Goal: Information Seeking & Learning: Check status

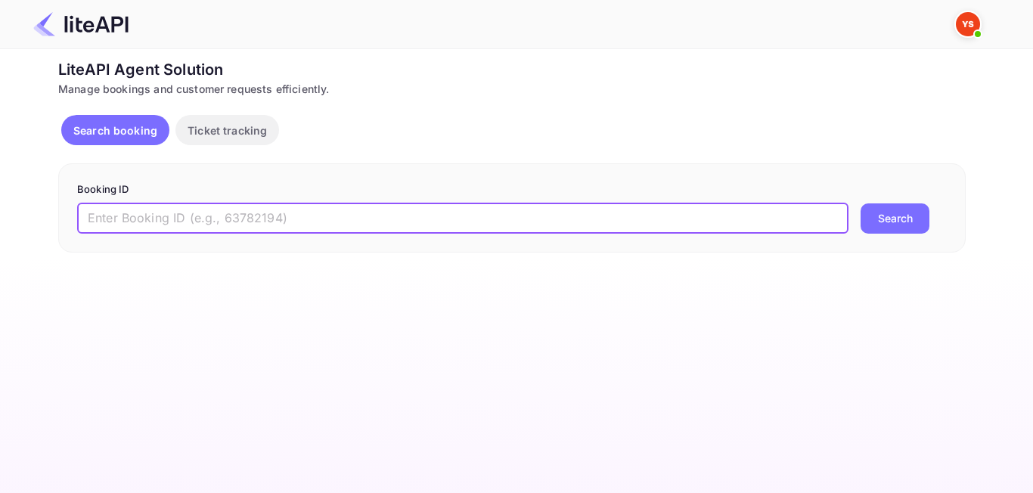
paste input "8866284"
type input "8866284"
click at [938, 216] on div "8866284 ​ Search" at bounding box center [512, 218] width 870 height 30
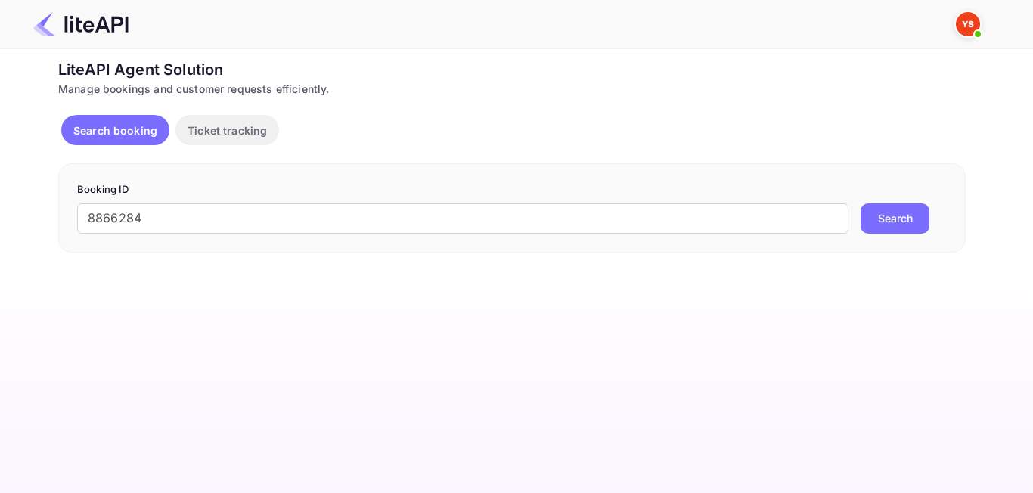
click at [922, 216] on button "Search" at bounding box center [895, 218] width 69 height 30
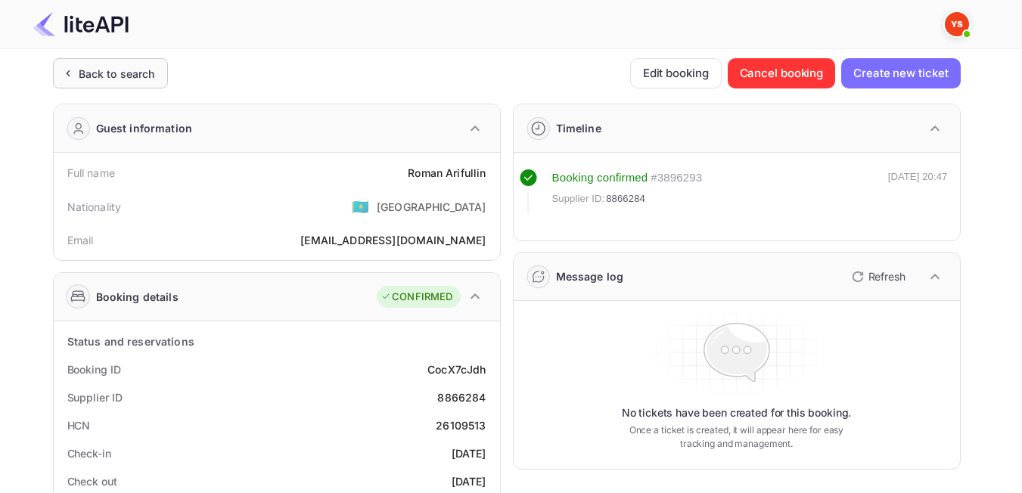
click at [90, 82] on div "Back to search" at bounding box center [110, 73] width 115 height 30
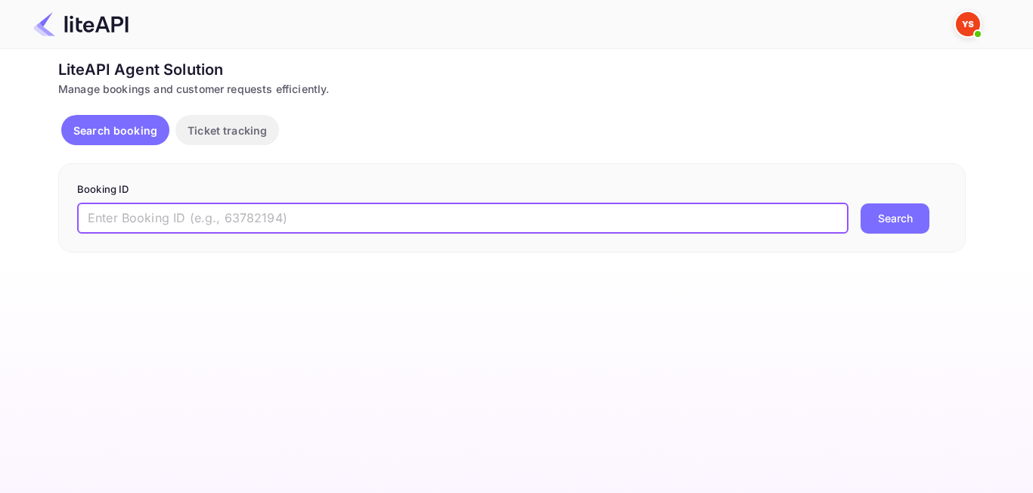
paste input "8744888"
type input "8744888"
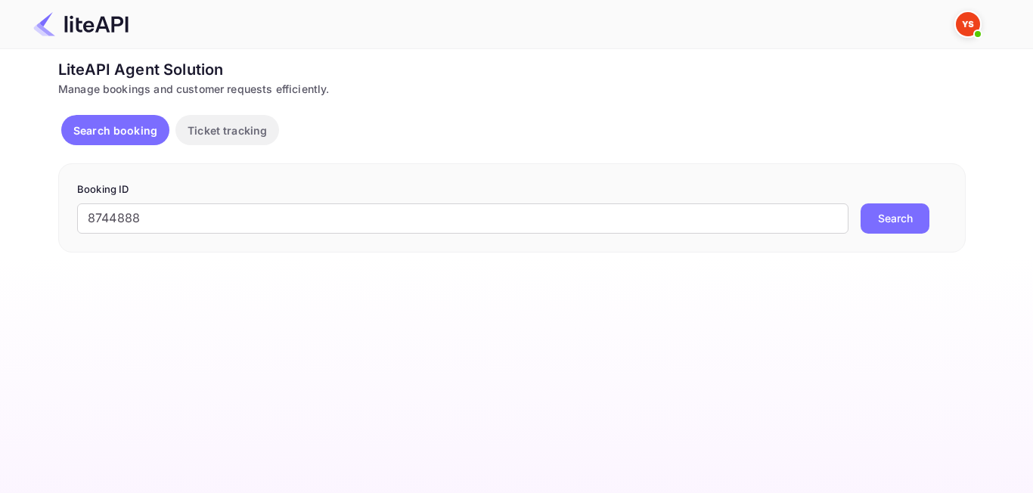
click at [896, 222] on button "Search" at bounding box center [895, 218] width 69 height 30
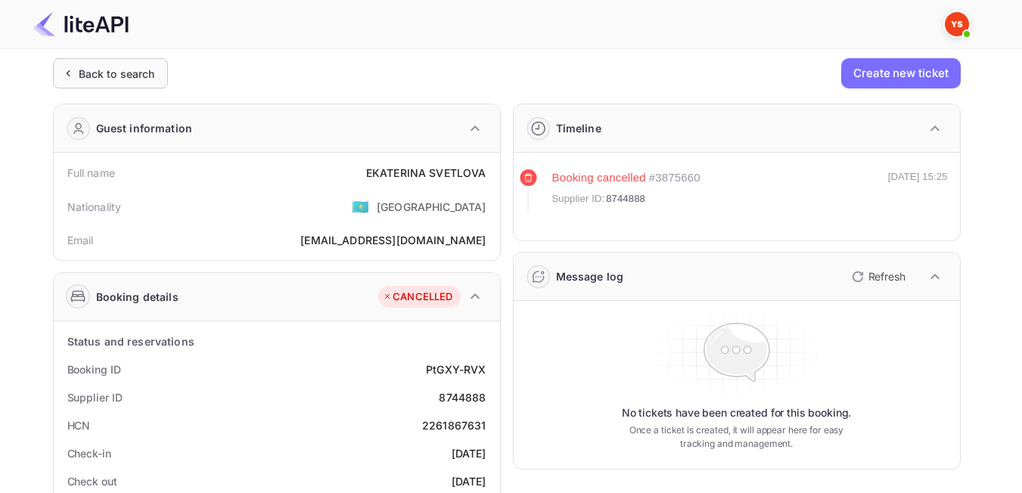
click at [122, 76] on div "Back to search" at bounding box center [117, 74] width 76 height 16
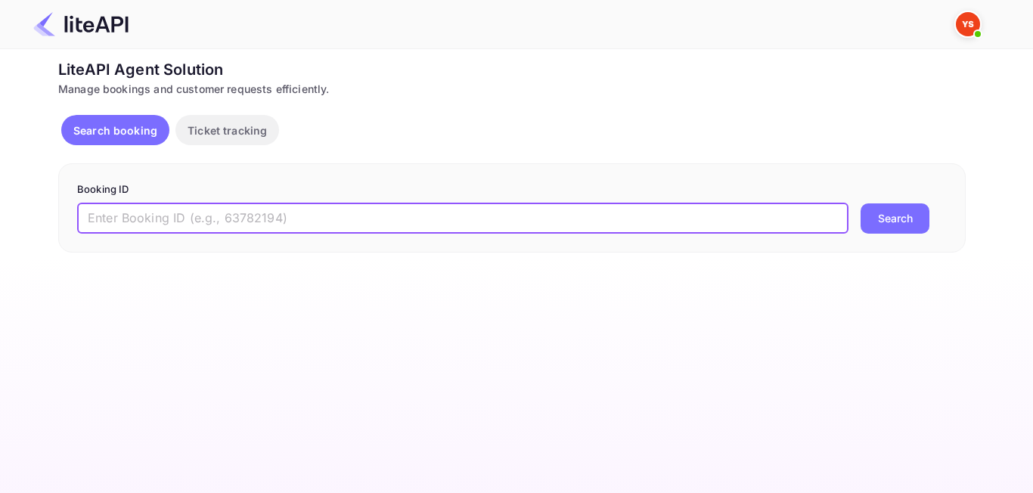
paste input "7747074"
type input "7747074"
click at [891, 219] on button "Search" at bounding box center [895, 218] width 69 height 30
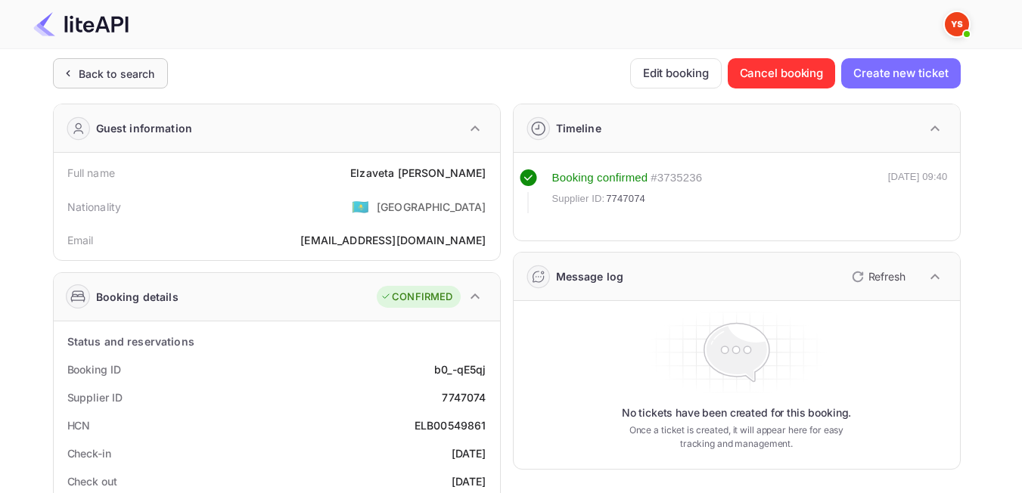
click at [92, 66] on div "Back to search" at bounding box center [117, 74] width 76 height 16
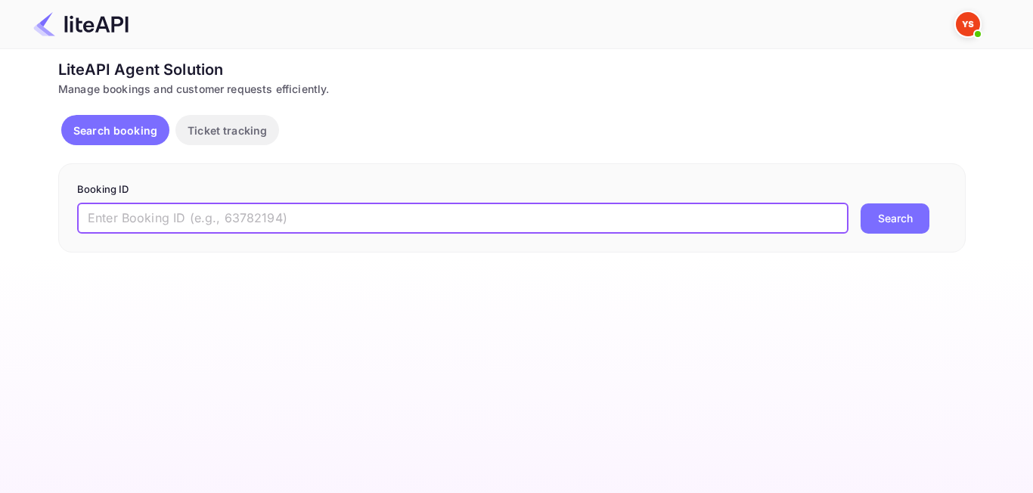
paste input "8912055"
type input "8912055"
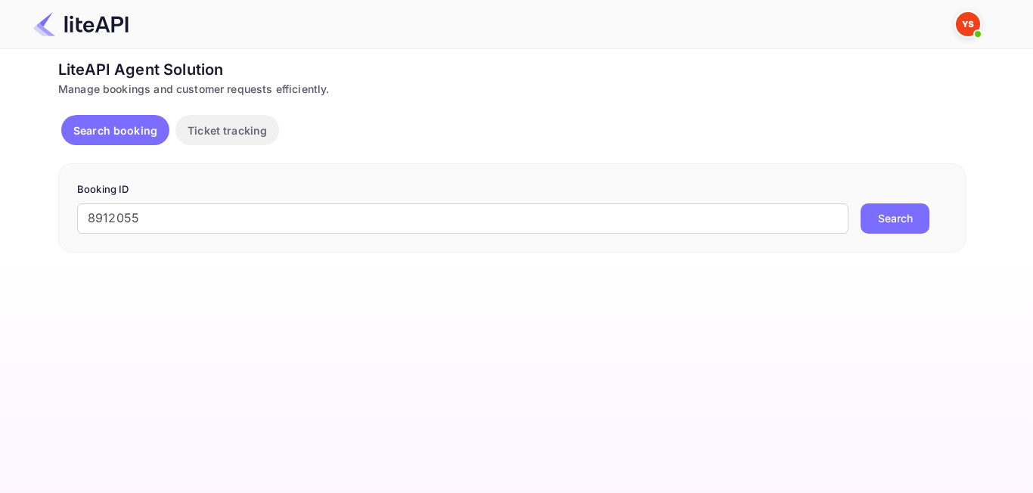
click at [935, 210] on div "8912055 ​ Search" at bounding box center [512, 218] width 870 height 30
click at [874, 220] on button "Search" at bounding box center [895, 218] width 69 height 30
